Goal: Task Accomplishment & Management: Use online tool/utility

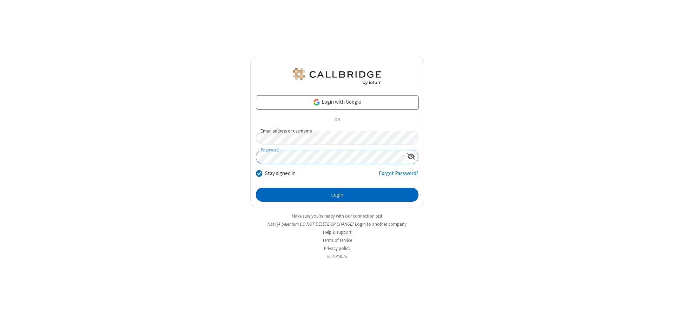
click at [337, 194] on button "Login" at bounding box center [337, 194] width 163 height 14
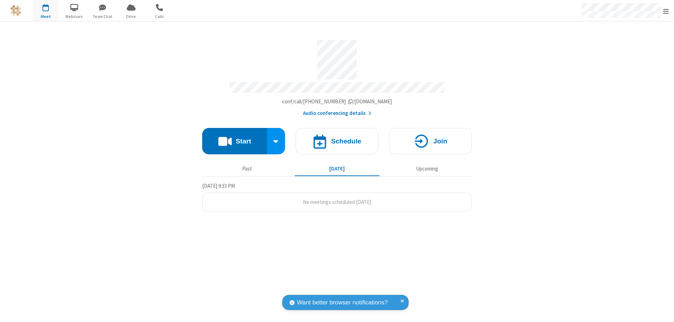
click at [234, 138] on button "Start" at bounding box center [234, 141] width 65 height 26
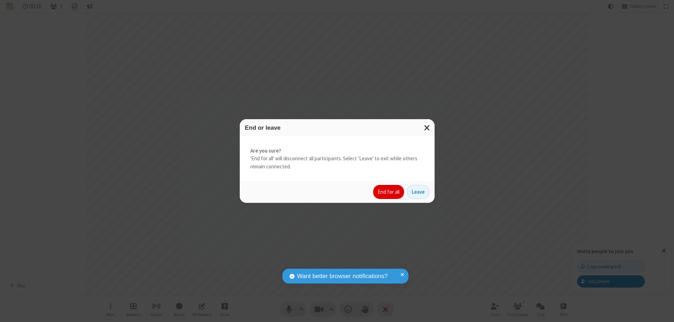
click at [389, 192] on button "End for all" at bounding box center [388, 192] width 31 height 14
